Goal: Information Seeking & Learning: Learn about a topic

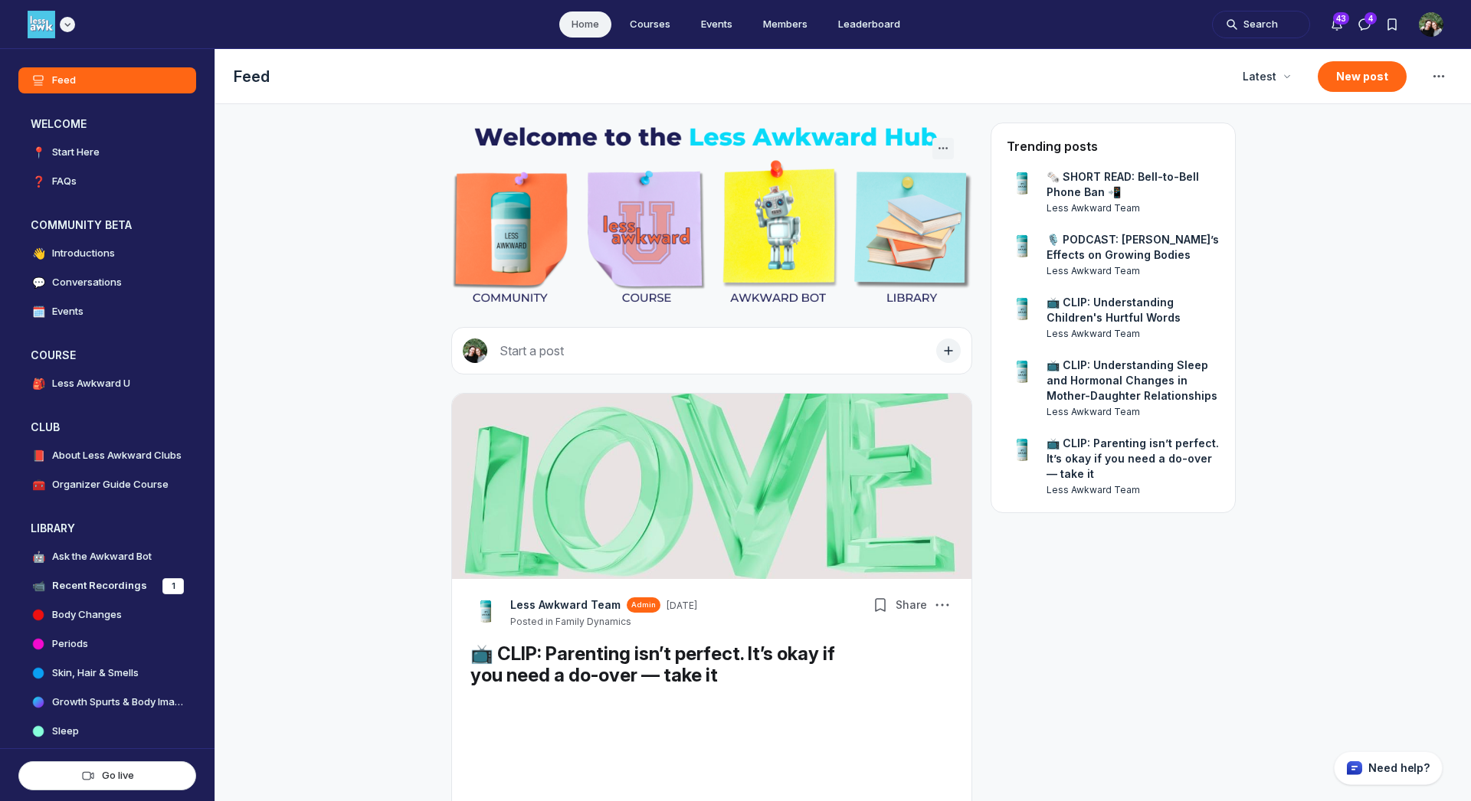
scroll to position [5086, 2935]
click at [61, 31] on div "Main navigation bar" at bounding box center [52, 25] width 48 height 28
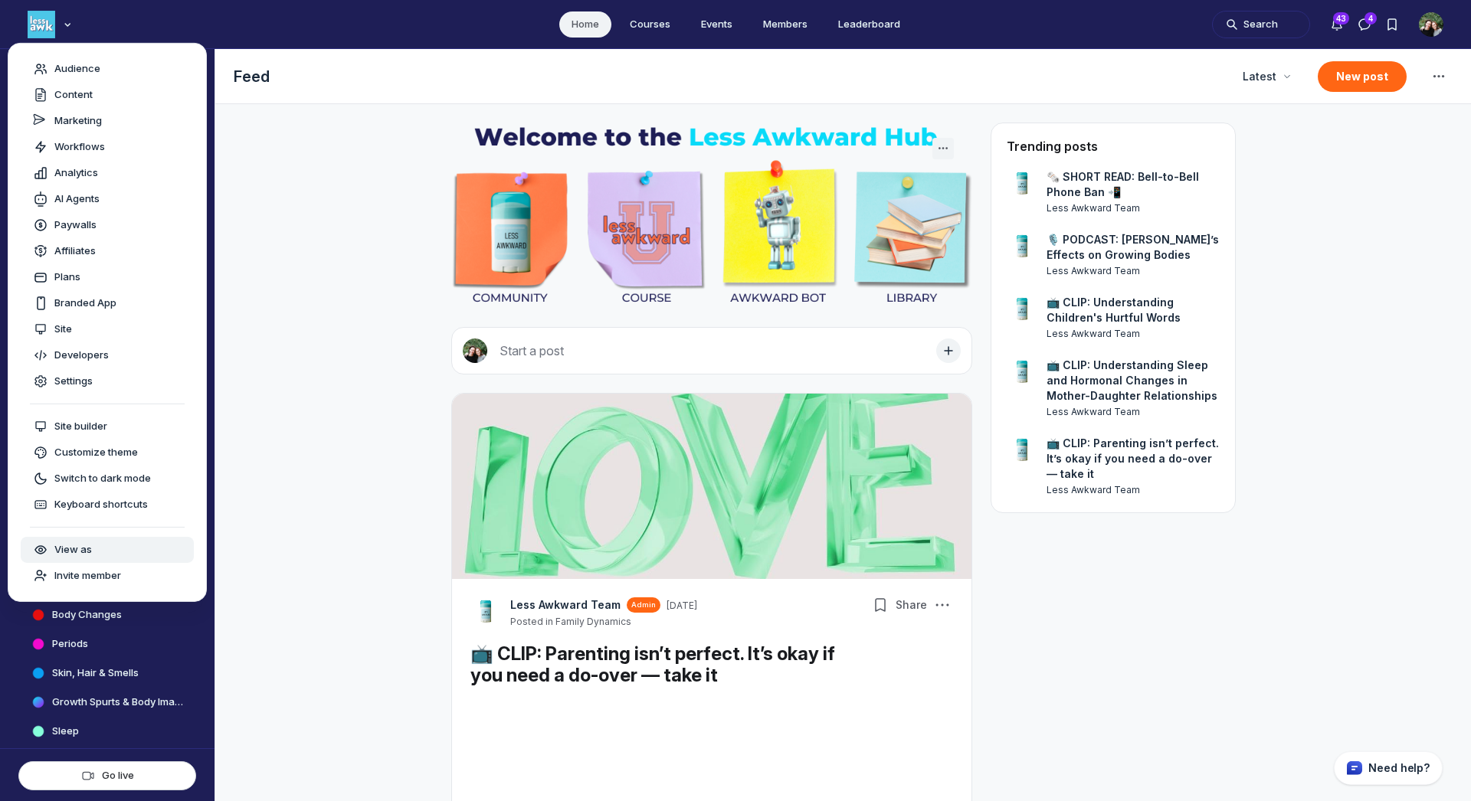
click at [96, 562] on button "View as" at bounding box center [107, 550] width 173 height 26
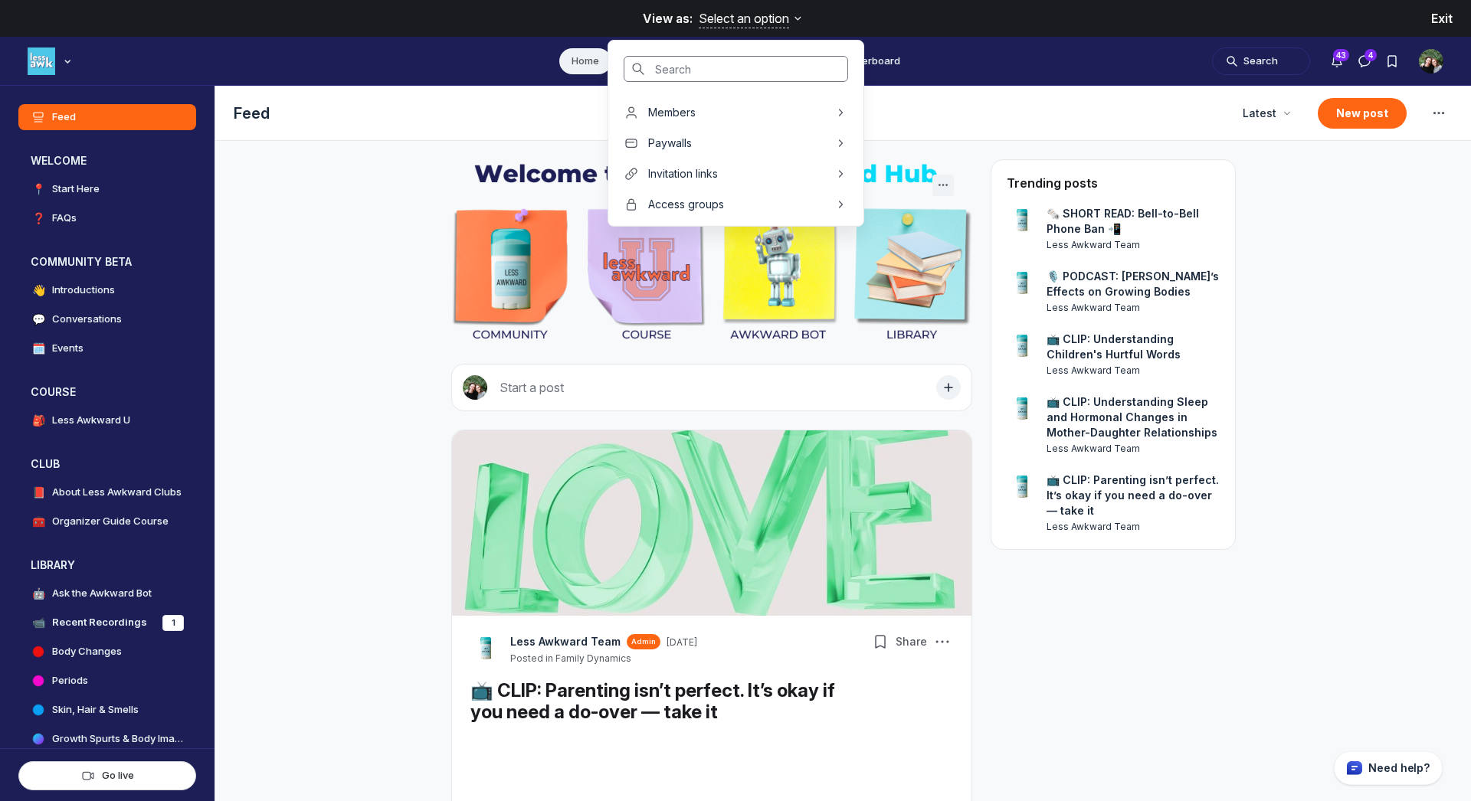
scroll to position [4920, 2935]
type input "cara"
click at [678, 171] on span "[PERSON_NAME]" at bounding box center [691, 173] width 86 height 15
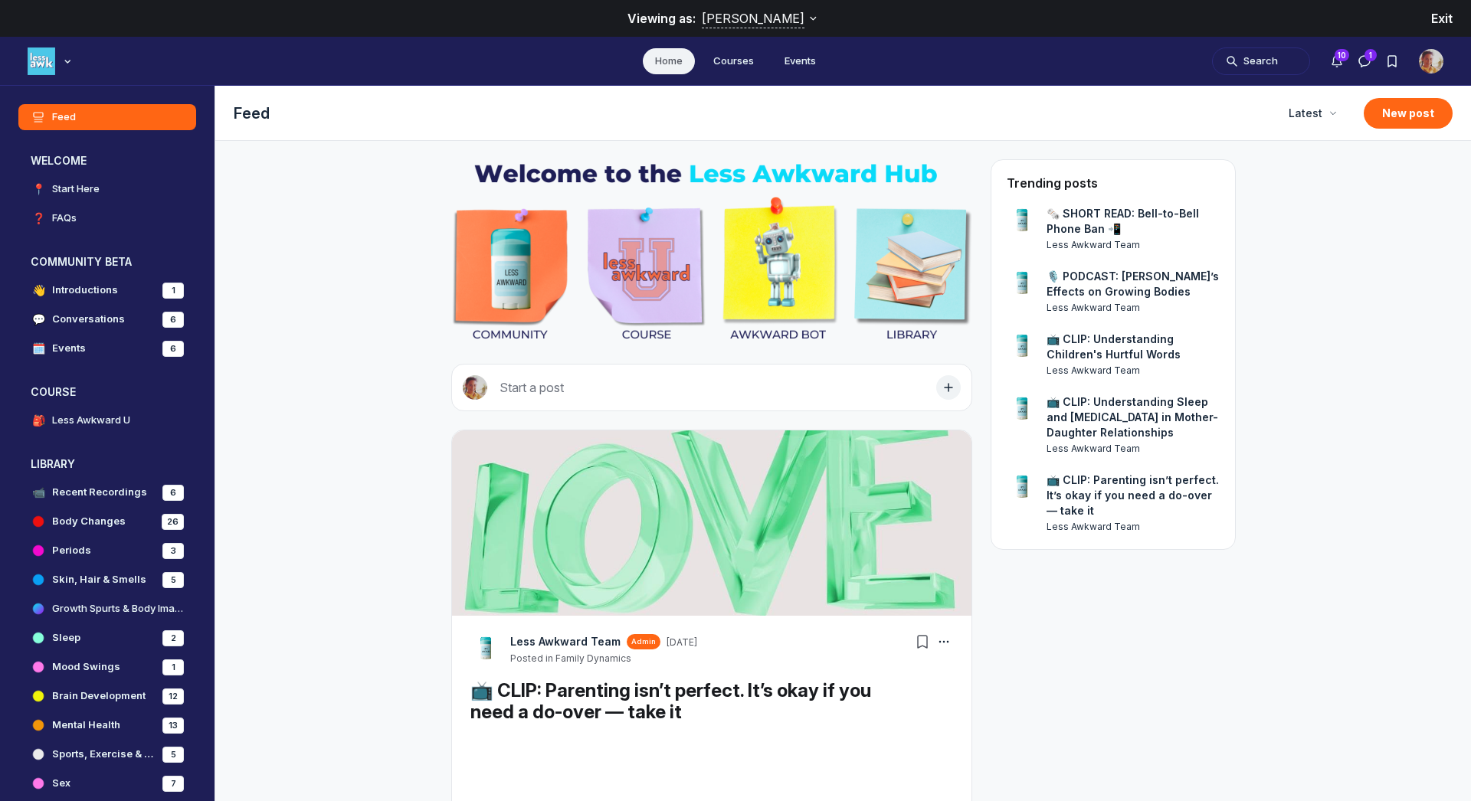
scroll to position [5162, 2935]
click at [83, 418] on h4 "Less Awkward U" at bounding box center [91, 420] width 78 height 15
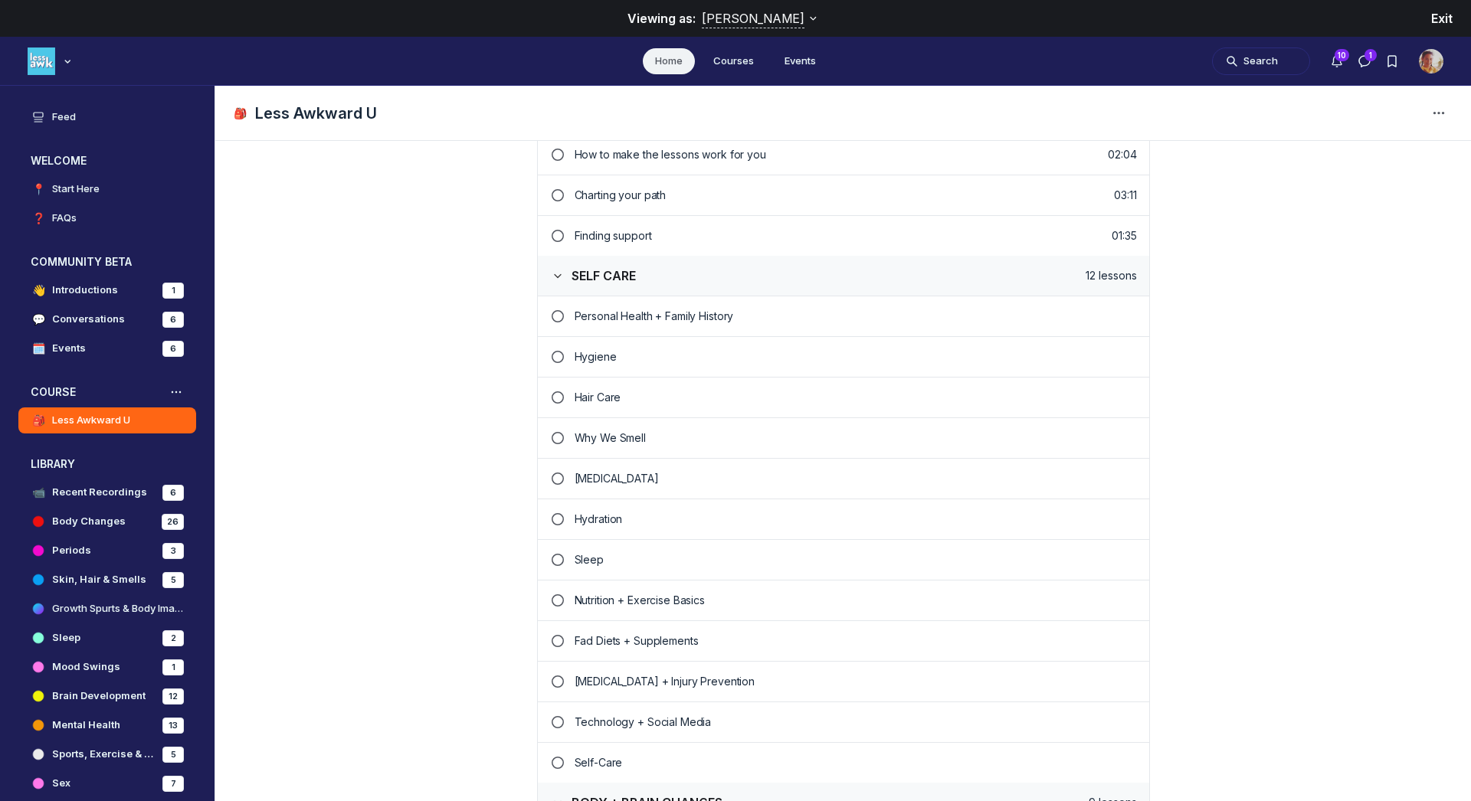
scroll to position [495, 0]
click at [595, 354] on p "Hygiene" at bounding box center [856, 358] width 562 height 15
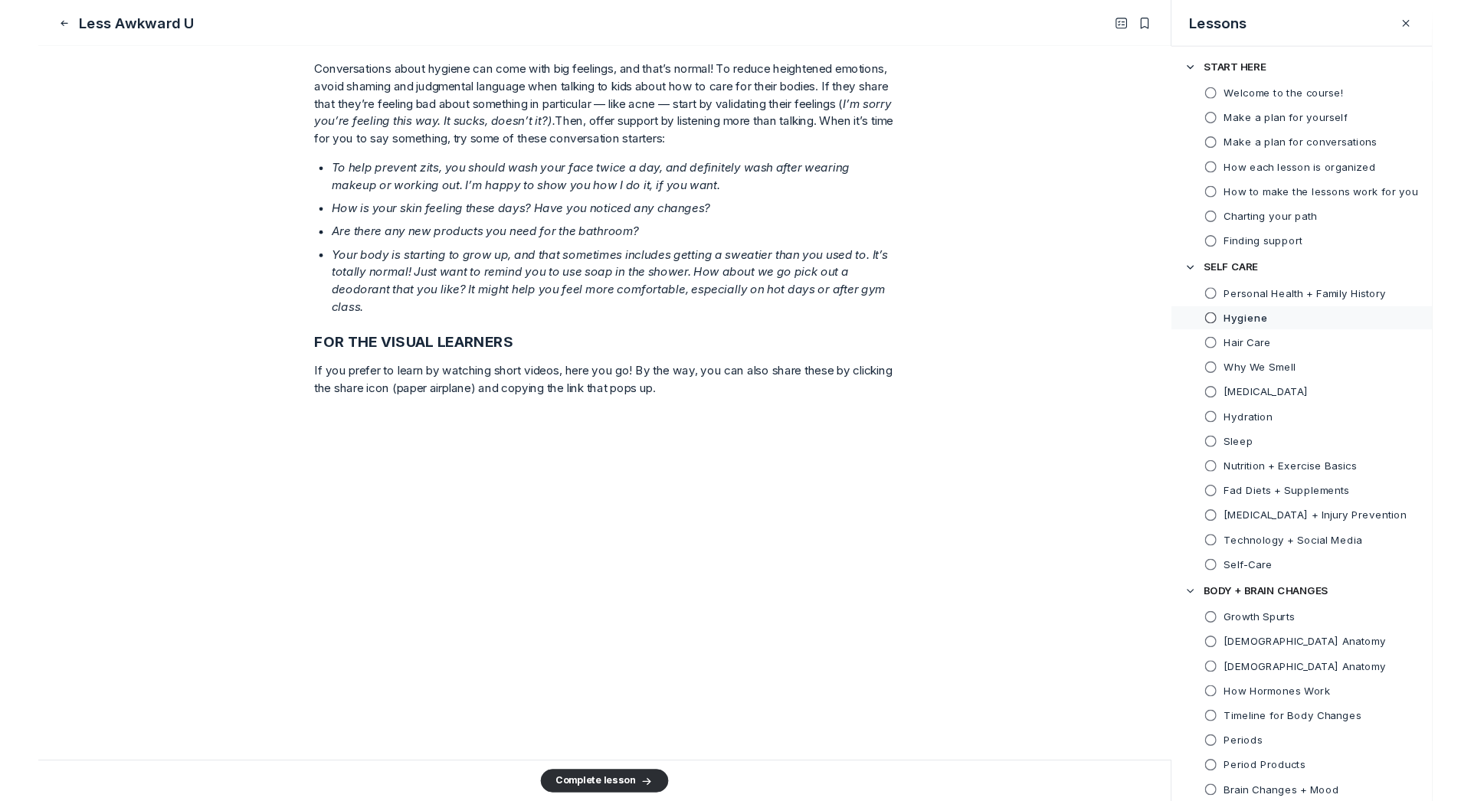
scroll to position [5361, 2935]
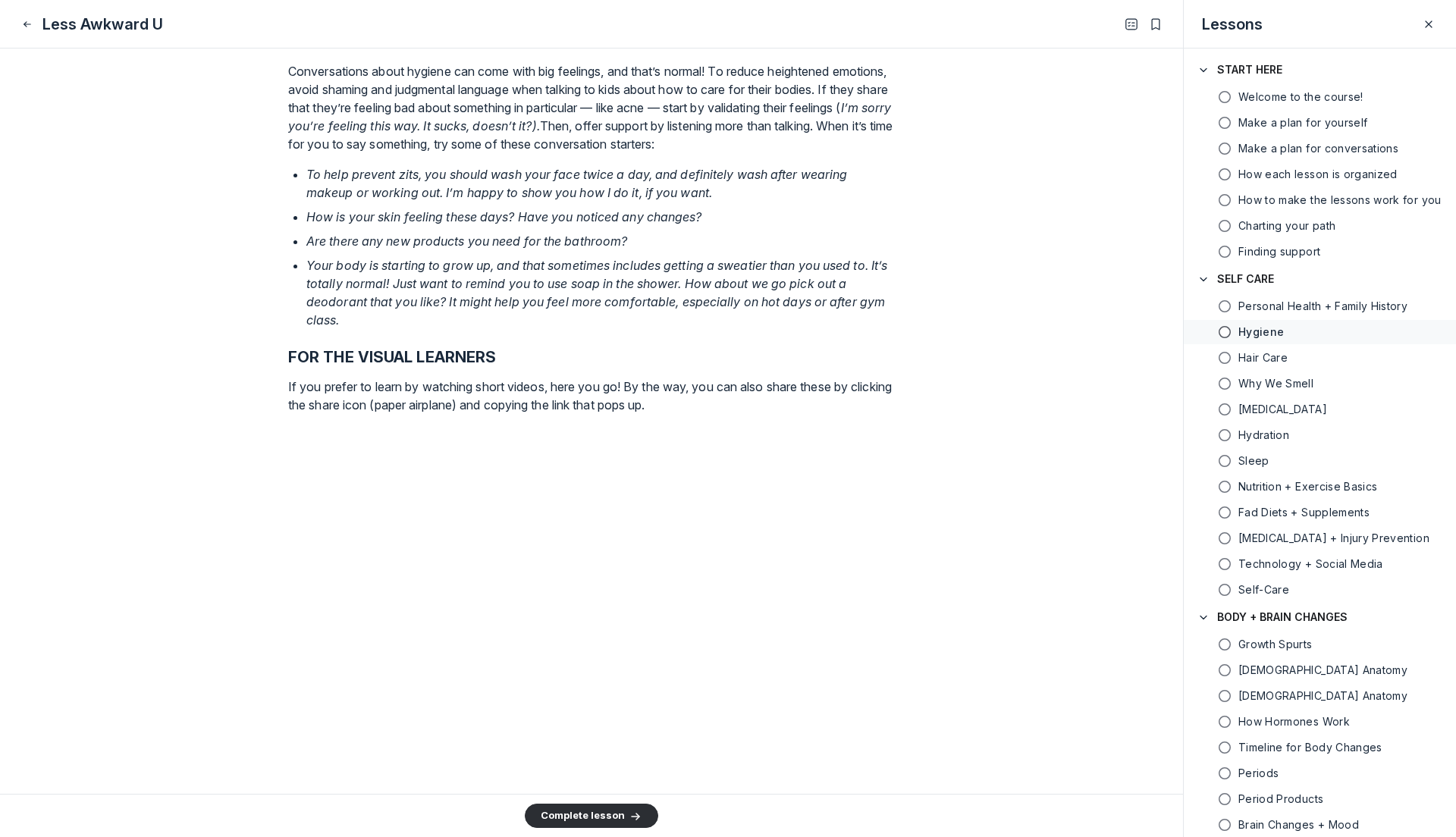
click at [119, 349] on main "Lesson 9 of 49 Hygiene The world has changed… and so has puberty! Here’s the in…" at bounding box center [591, 420] width 1183 height 745
click at [29, 23] on icon "Close" at bounding box center [27, 24] width 12 height 15
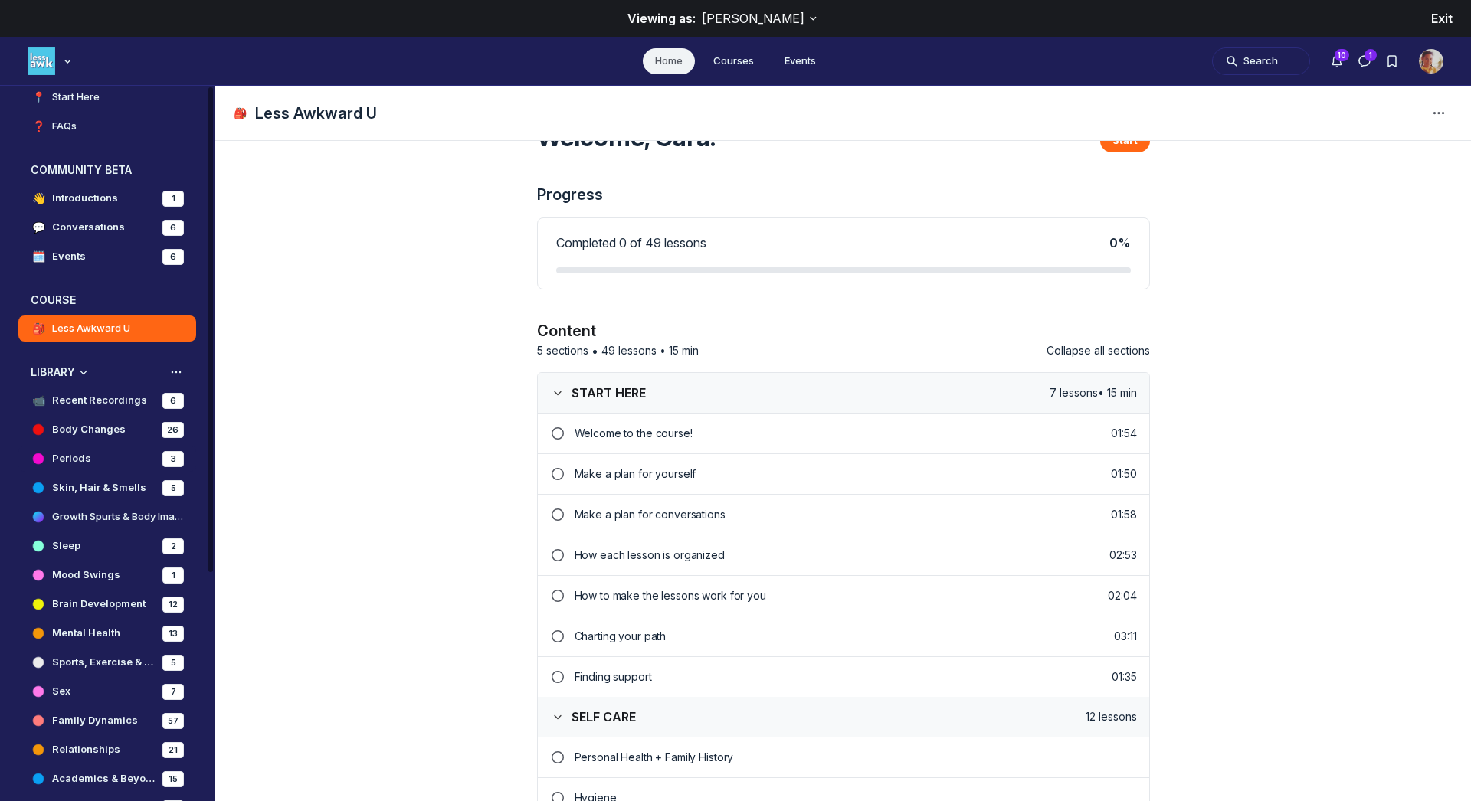
scroll to position [102, 0]
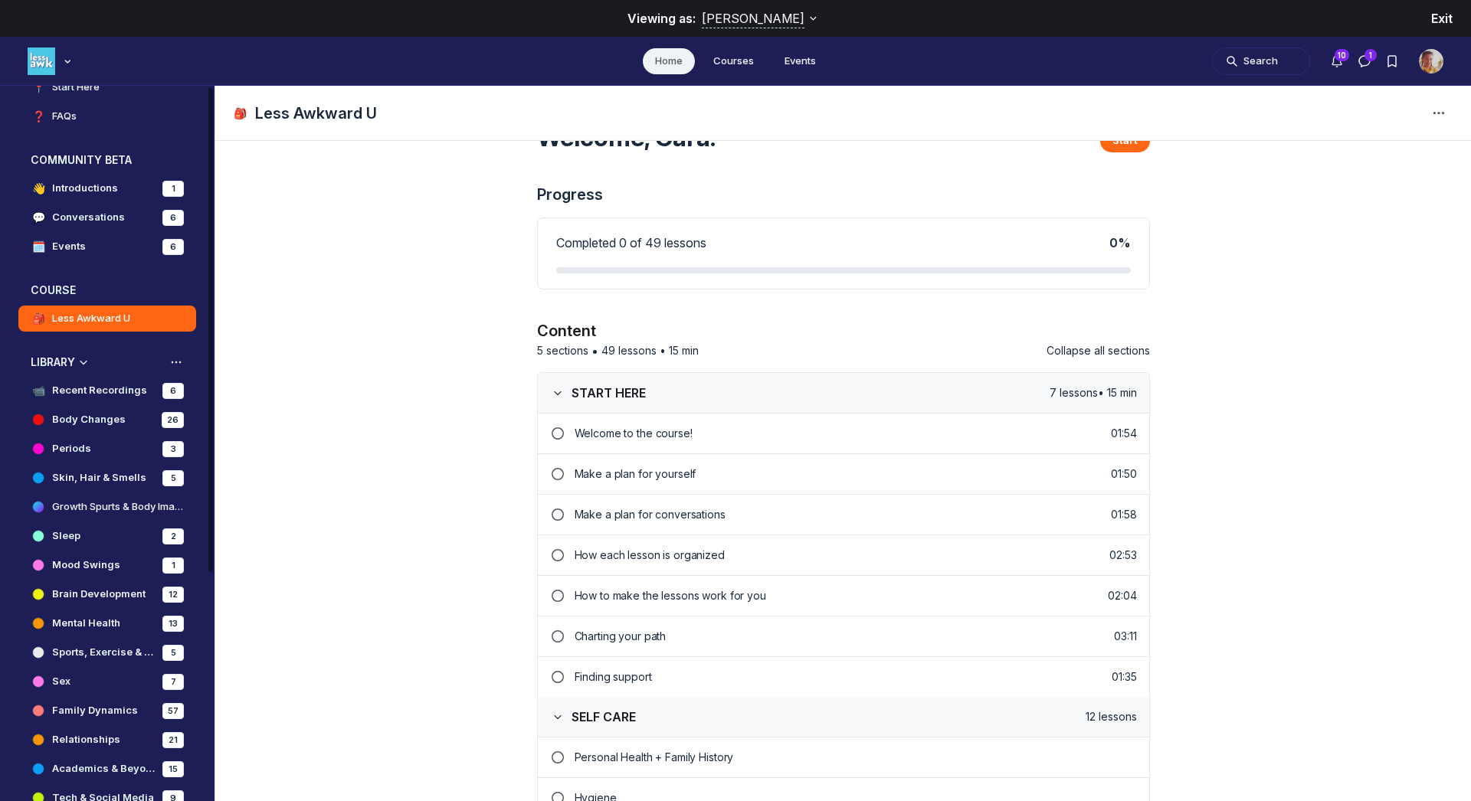
click at [70, 449] on h4 "Periods" at bounding box center [71, 448] width 39 height 15
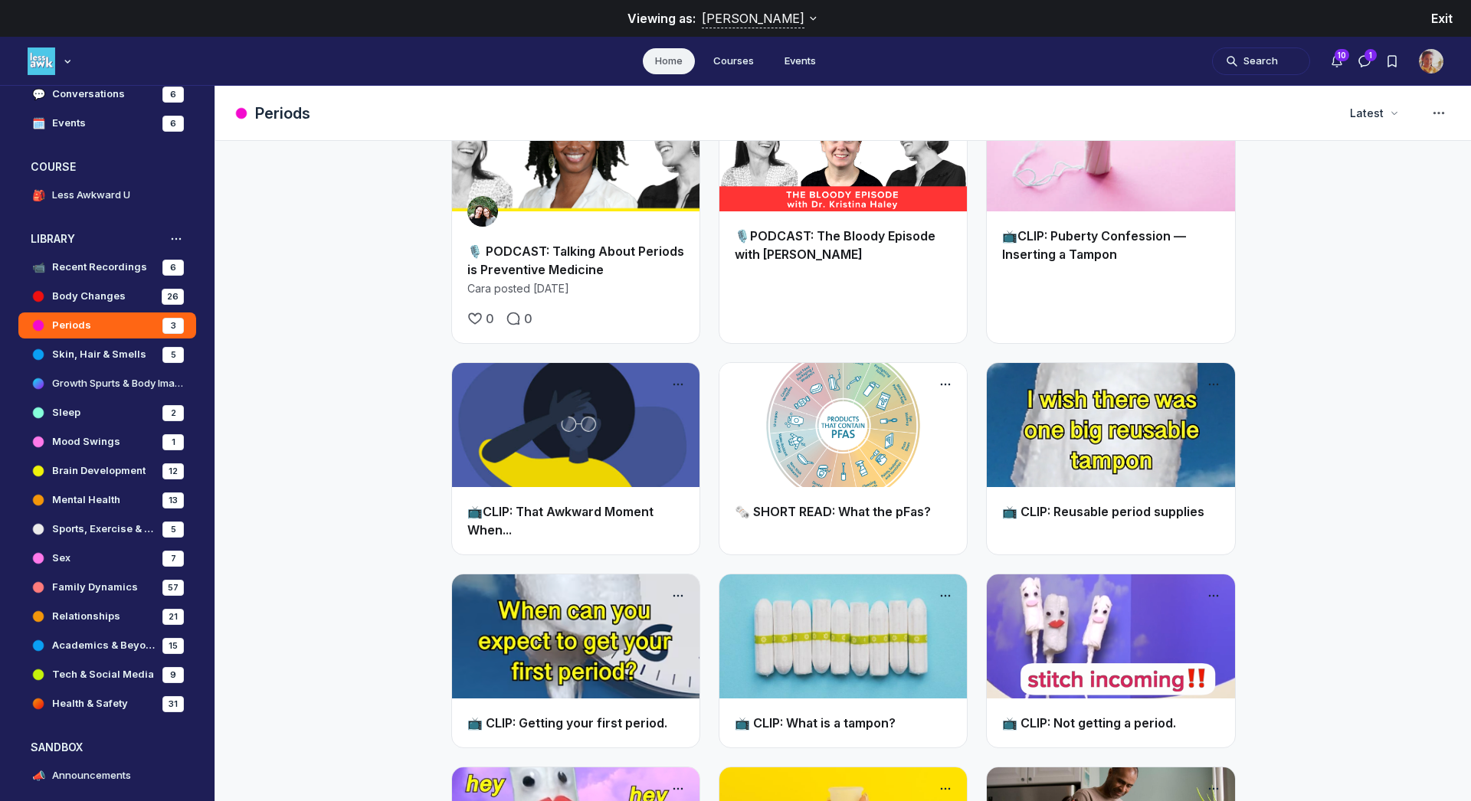
scroll to position [397, 0]
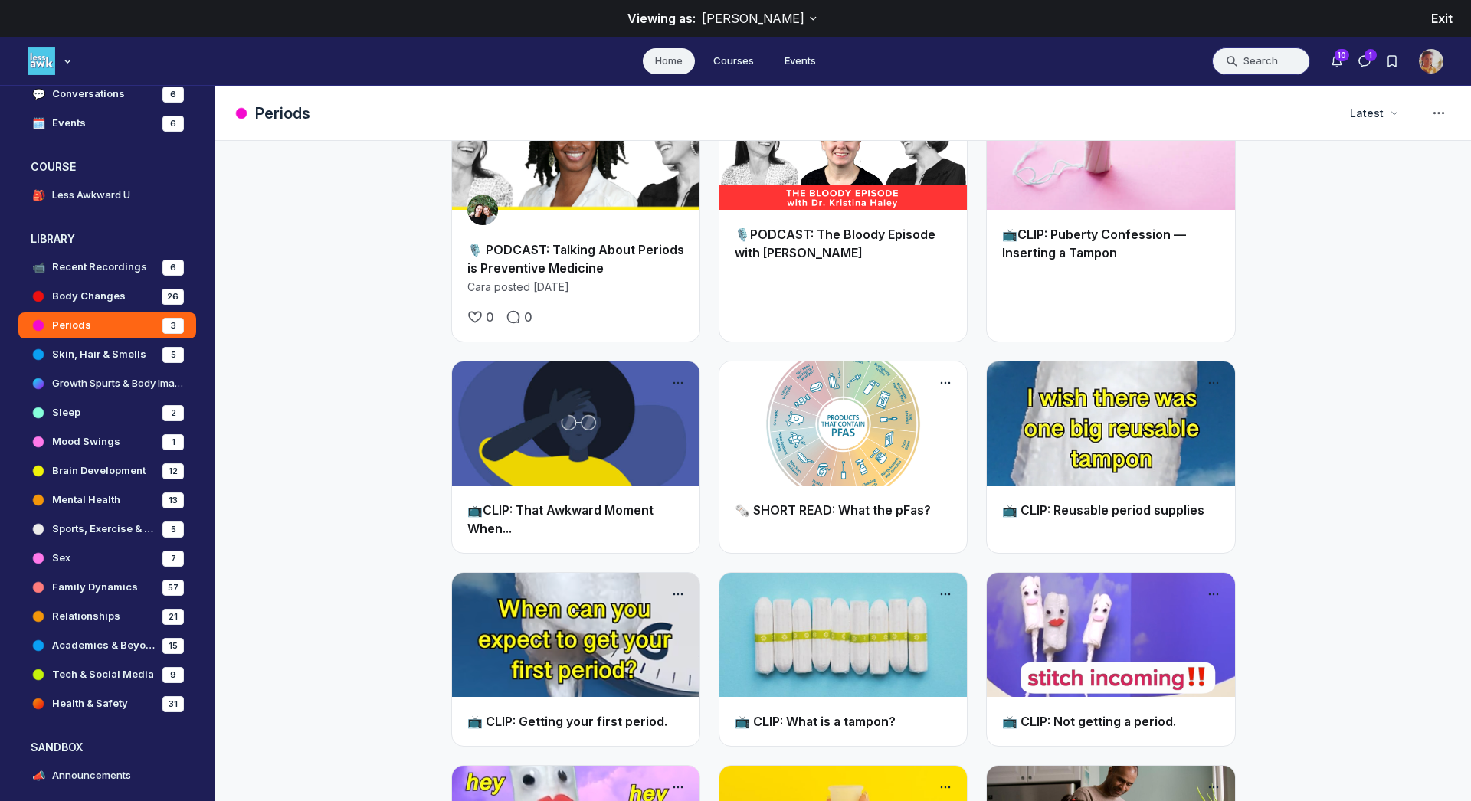
click at [1244, 64] on button "Search" at bounding box center [1261, 62] width 98 height 28
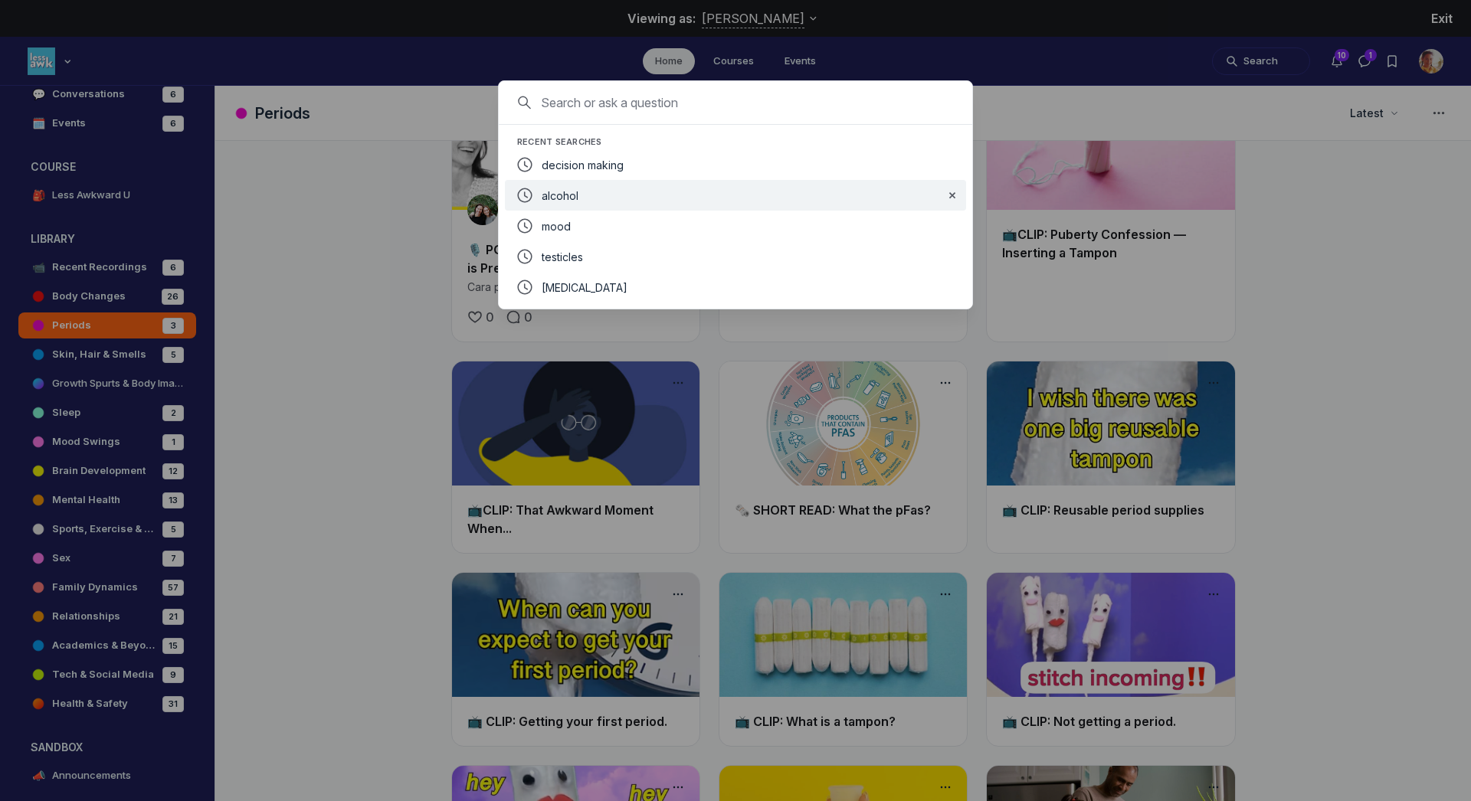
click at [599, 198] on div "alcohol" at bounding box center [737, 195] width 391 height 18
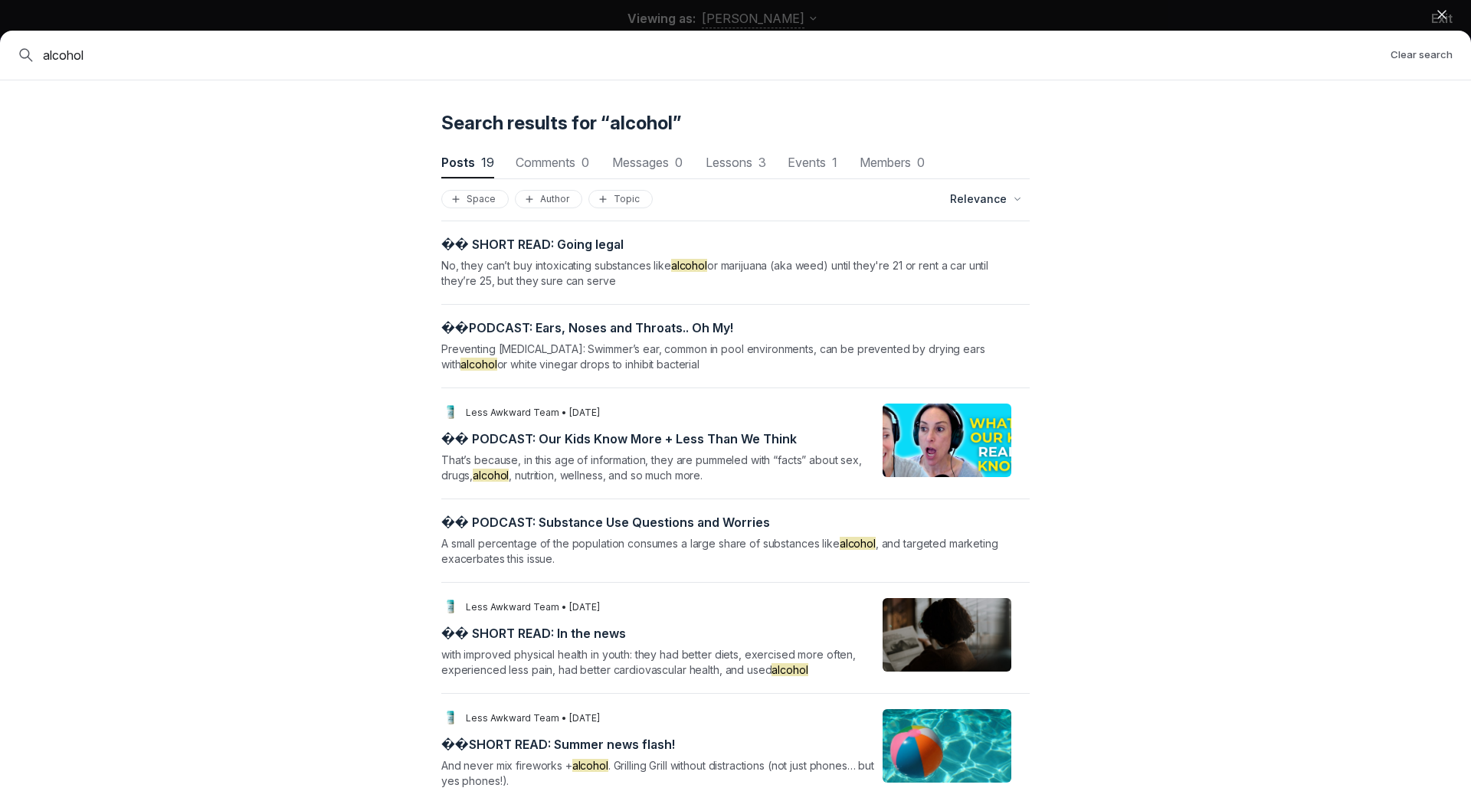
scroll to position [0, 0]
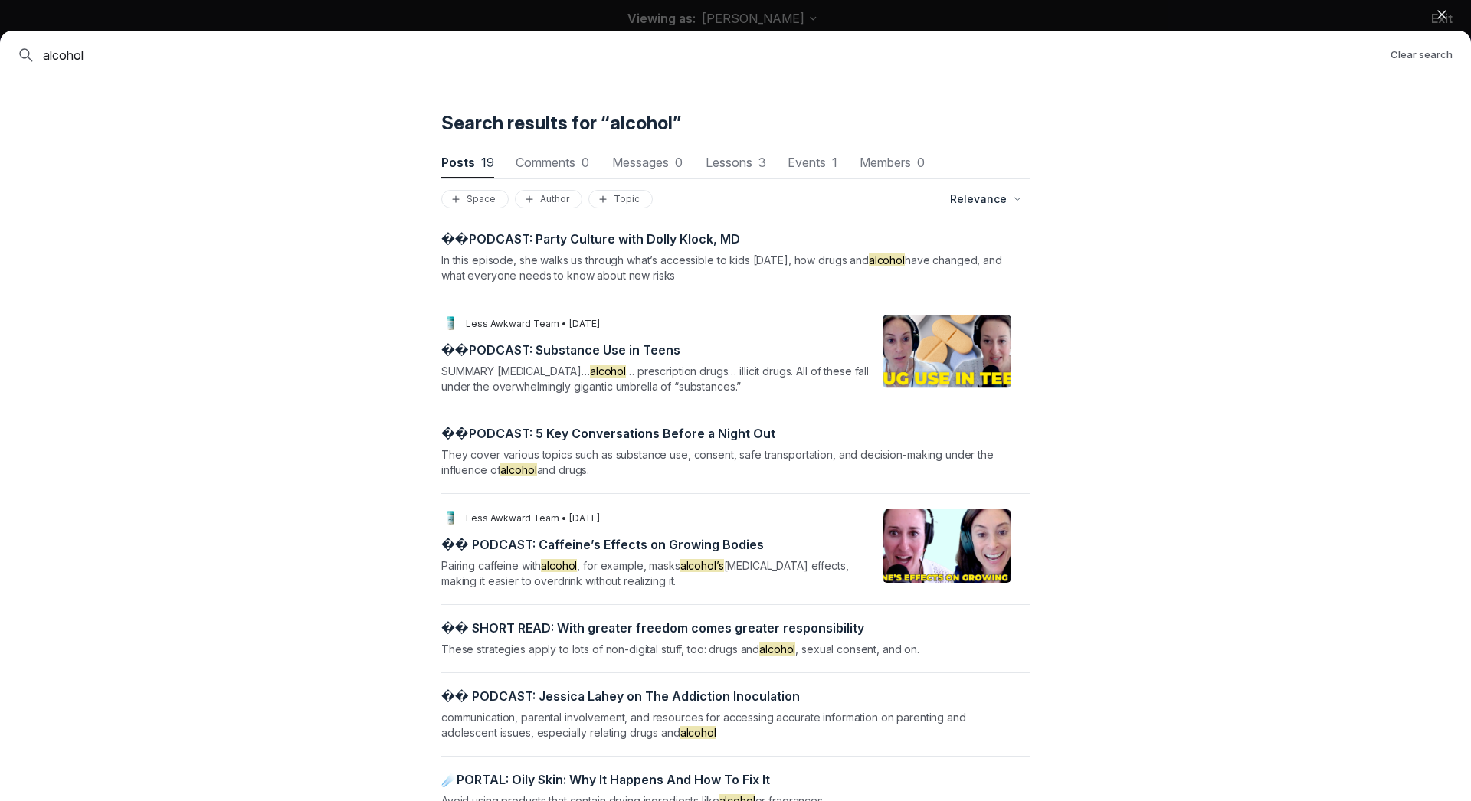
click at [1444, 15] on icon "button" at bounding box center [1441, 14] width 15 height 15
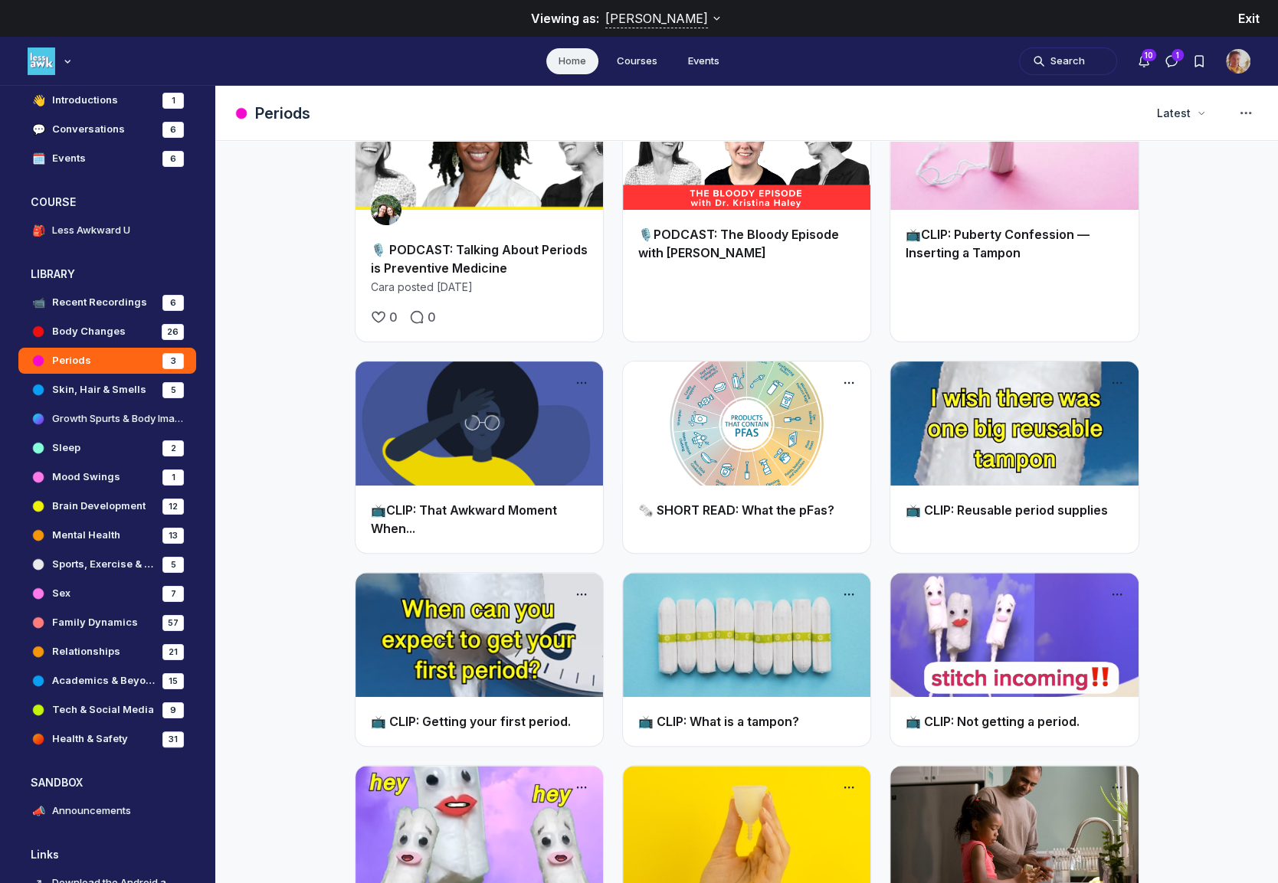
scroll to position [5530, 2935]
click at [710, 21] on icon "Viewing as:" at bounding box center [717, 18] width 15 height 15
click at [1258, 23] on span "Exit" at bounding box center [1248, 18] width 21 height 15
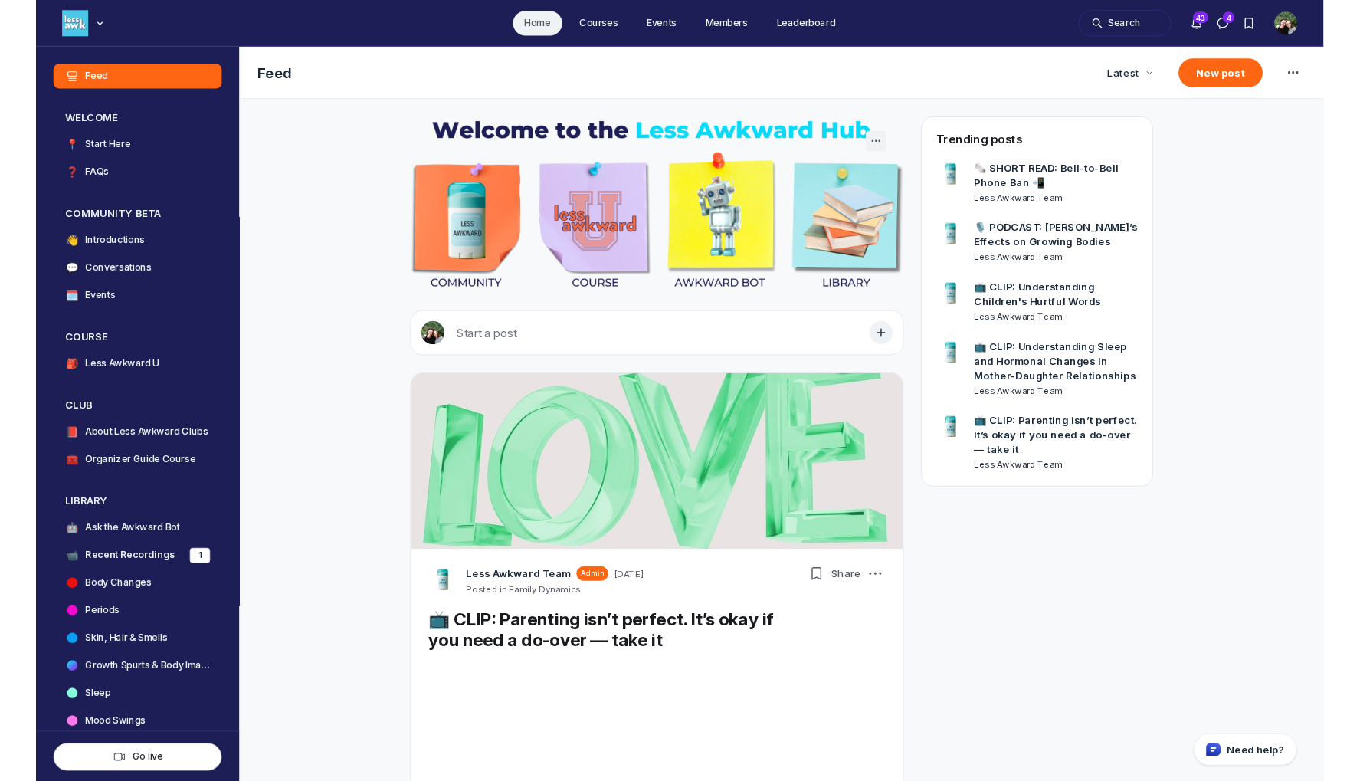
scroll to position [5189, 2935]
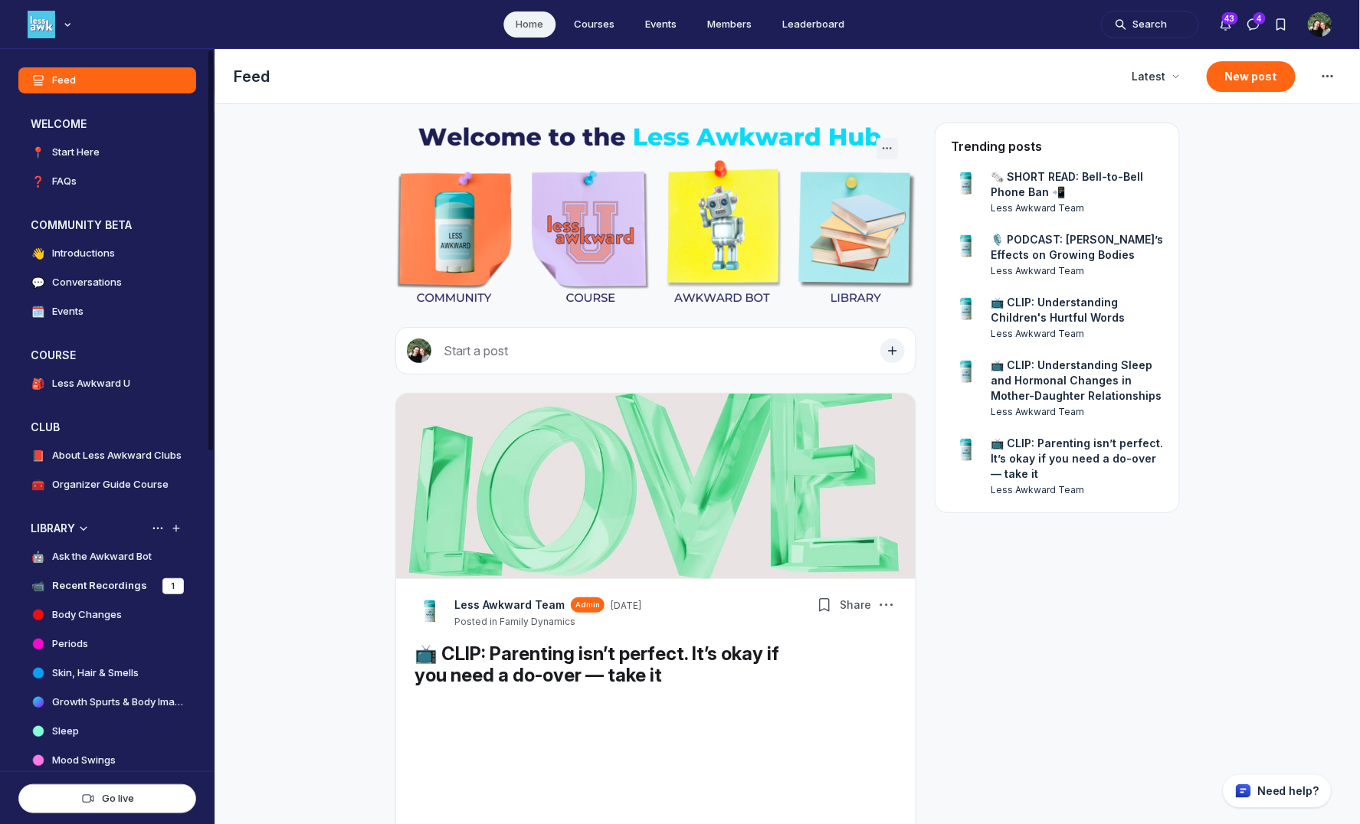
click at [87, 555] on h4 "Ask the Awkward Bot" at bounding box center [102, 556] width 100 height 15
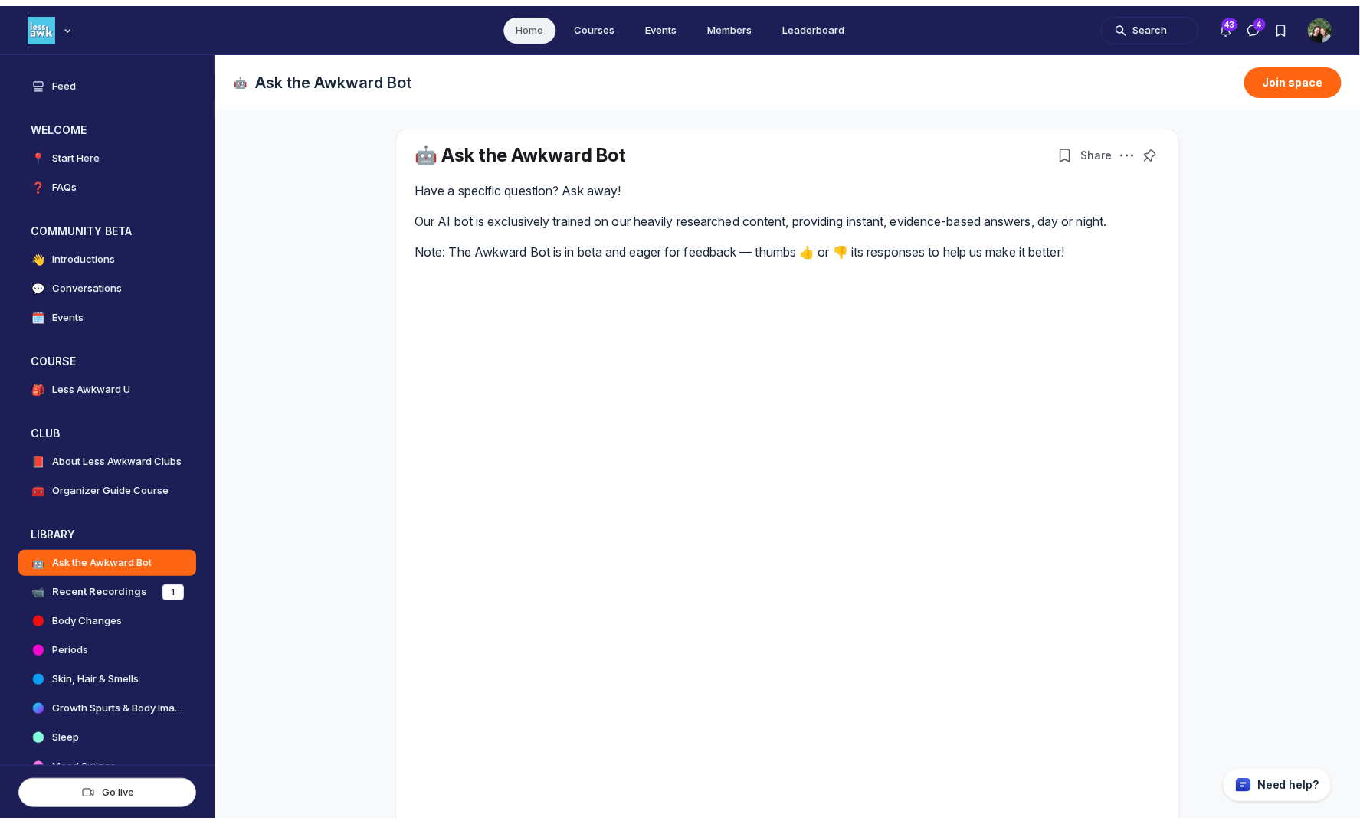
scroll to position [5189, 2935]
